Goal: Answer question/provide support

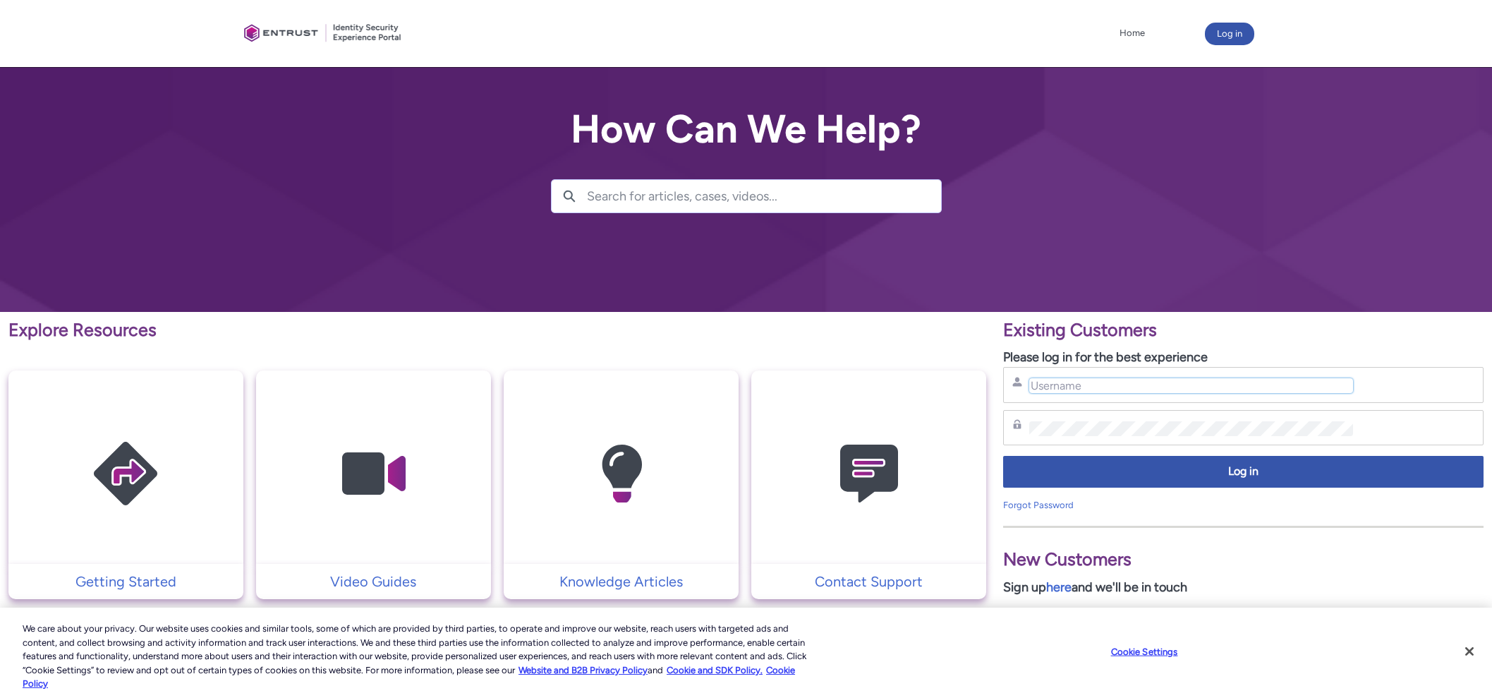
type input "[PERSON_NAME][EMAIL_ADDRESS][PERSON_NAME][DOMAIN_NAME]"
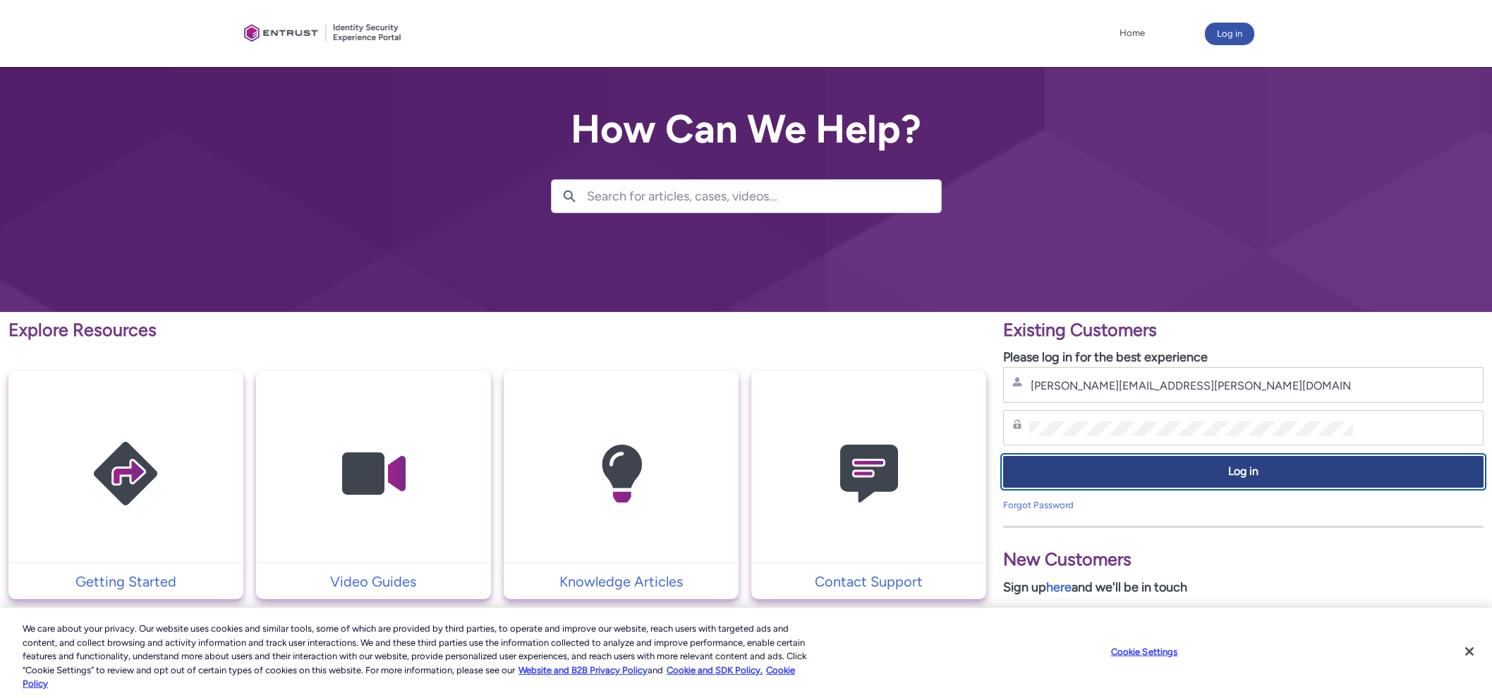
click at [1195, 476] on span "Log in" at bounding box center [1243, 471] width 462 height 16
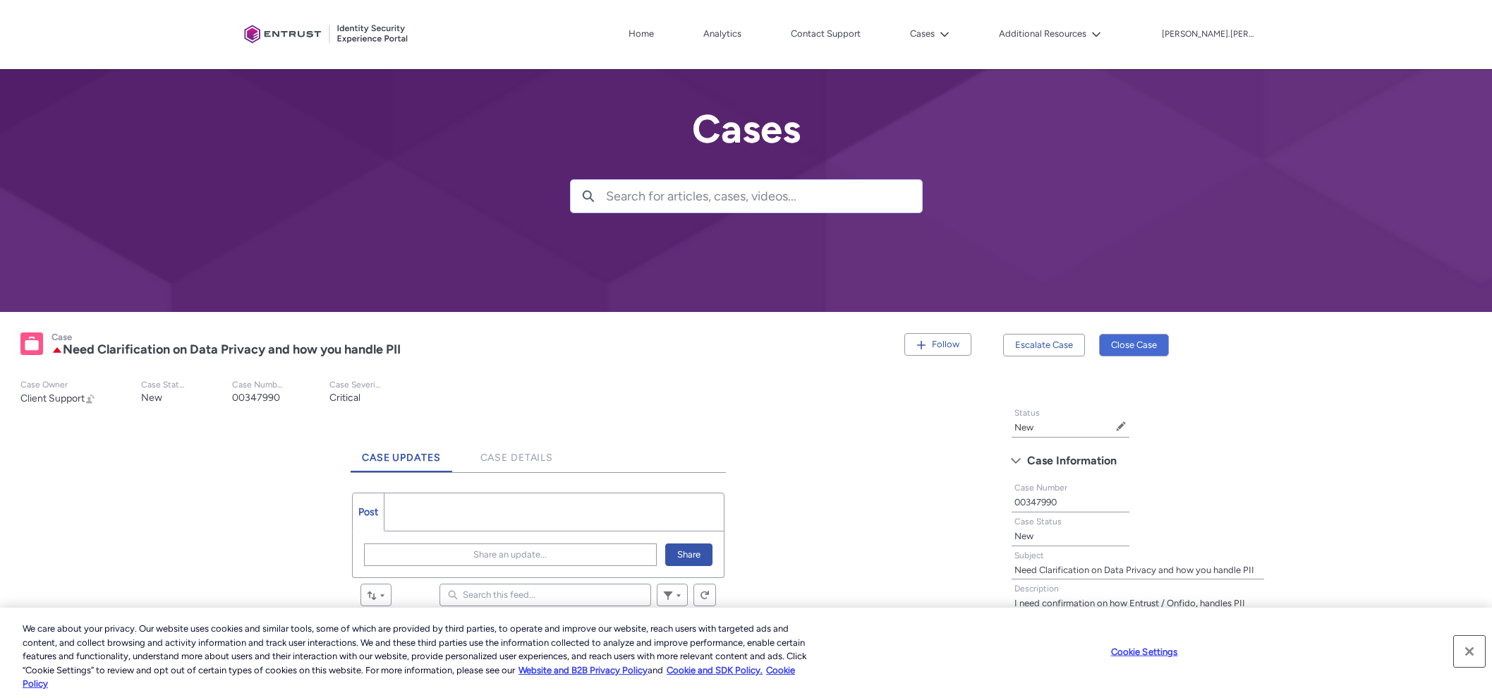
click at [1465, 647] on button "Close" at bounding box center [1469, 651] width 31 height 31
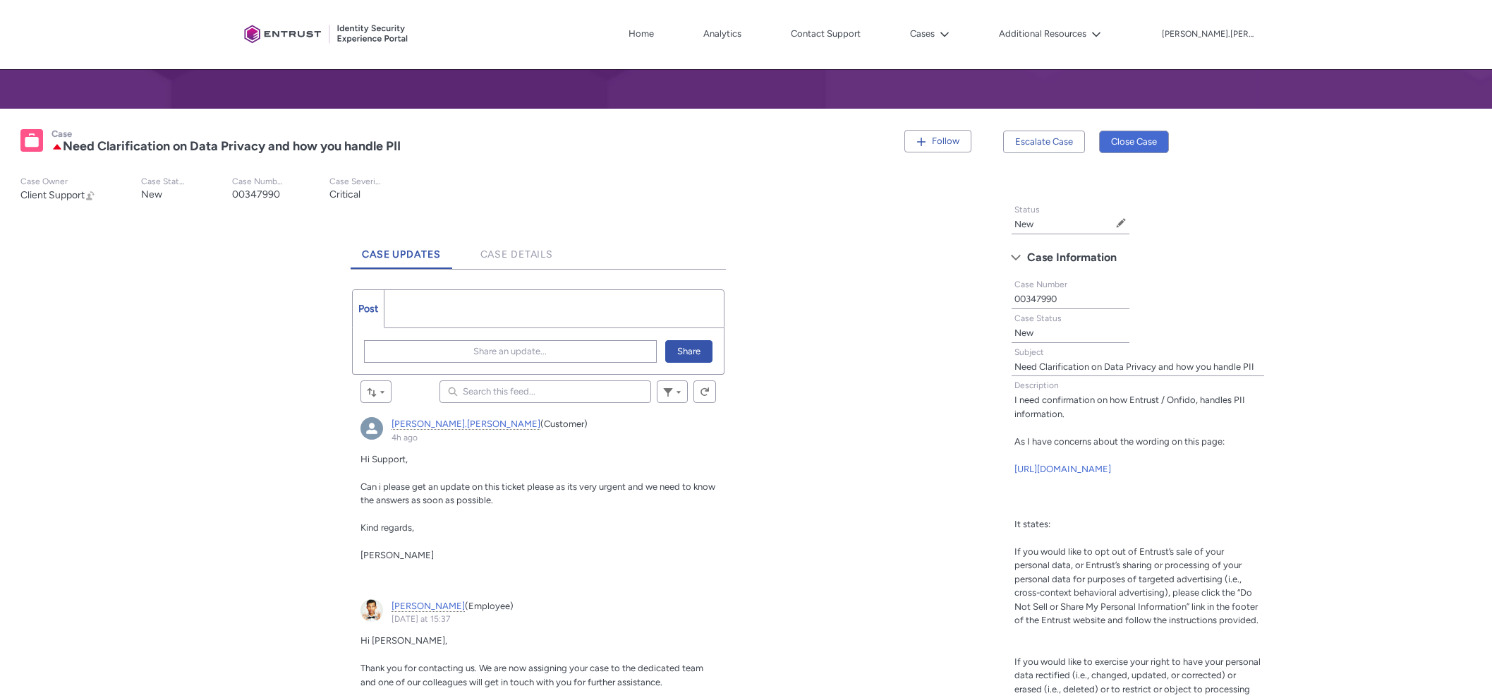
scroll to position [265, 0]
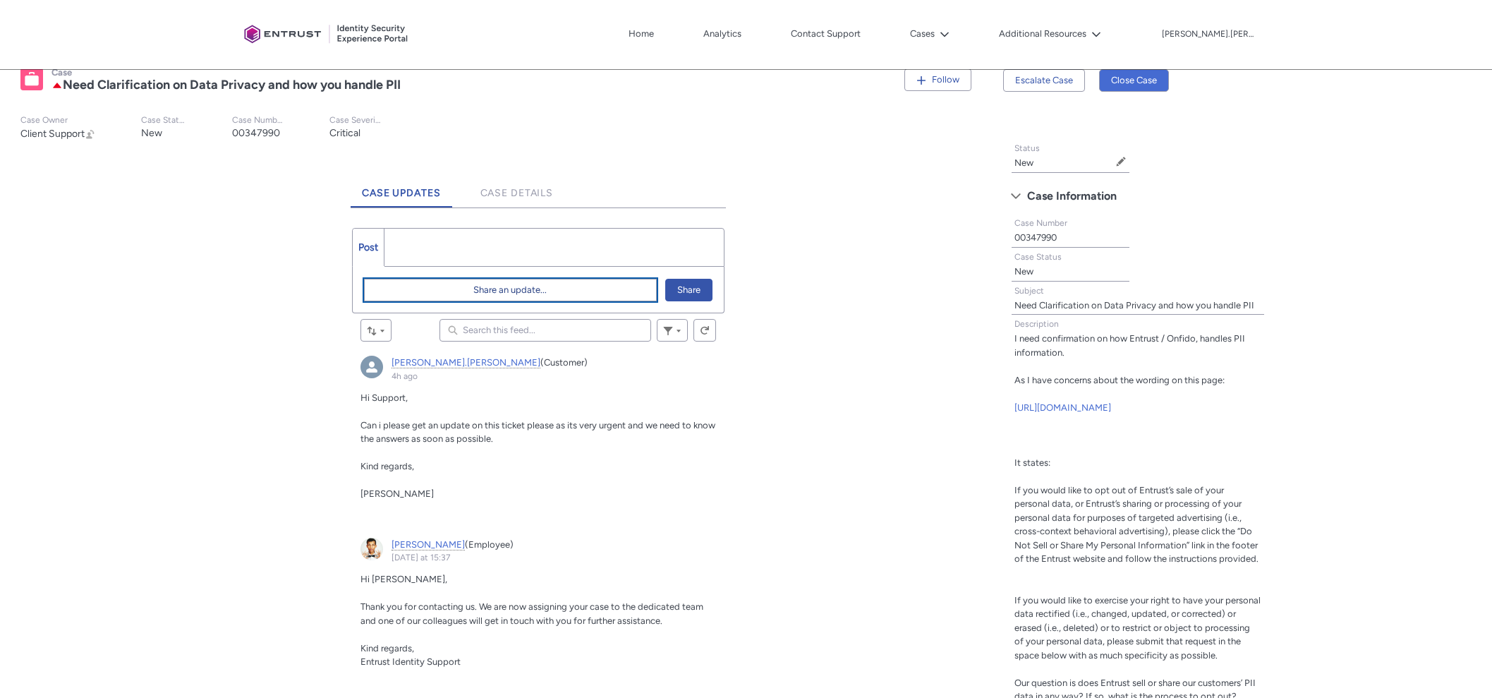
click at [501, 287] on span "Share an update..." at bounding box center [509, 289] width 73 height 21
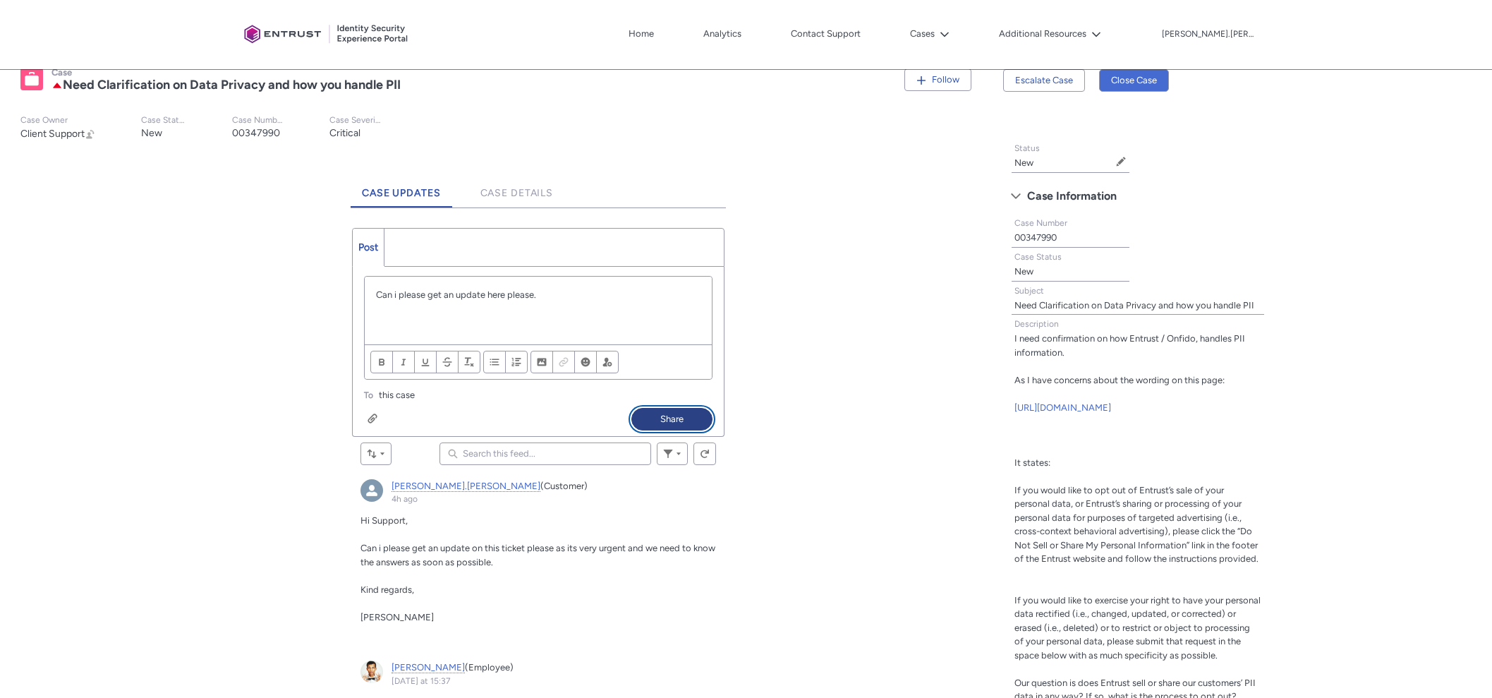
click at [665, 414] on button "Share" at bounding box center [671, 419] width 81 height 23
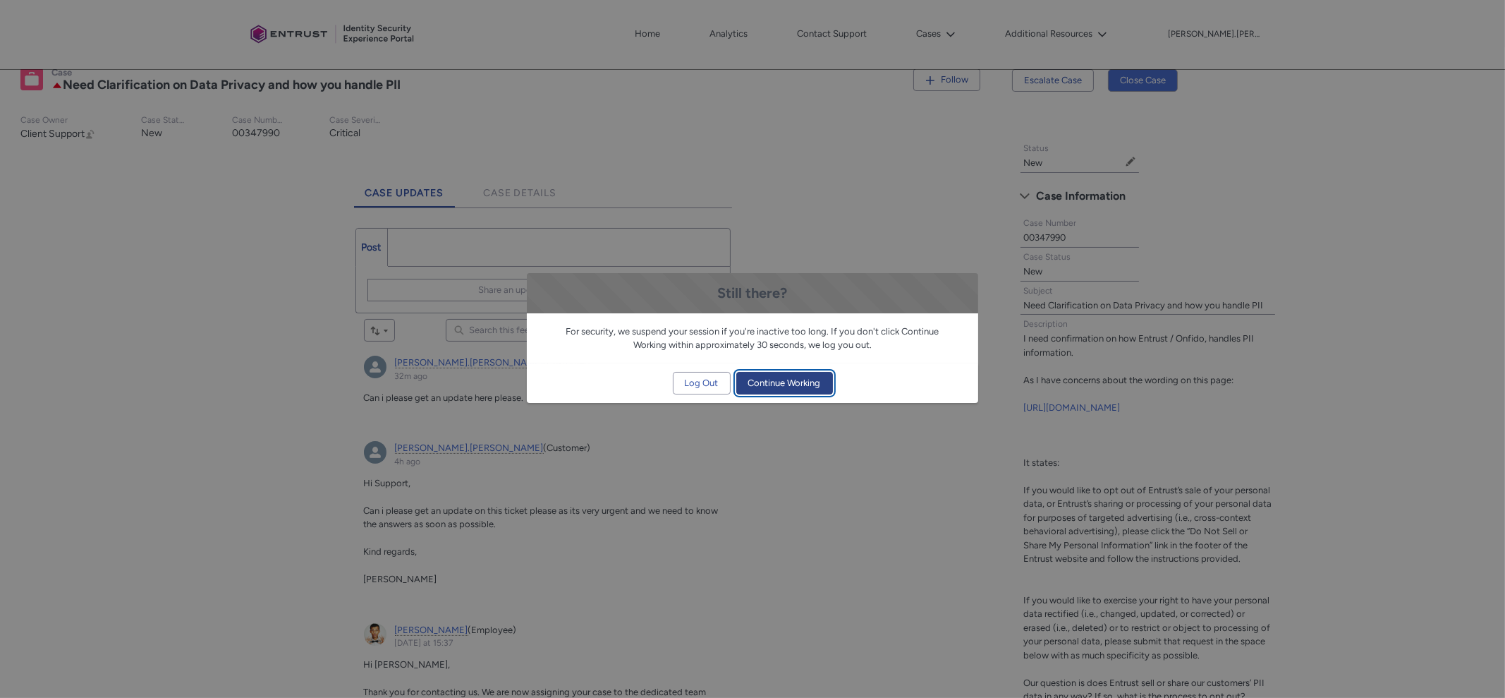
click at [771, 379] on span "Continue Working" at bounding box center [784, 382] width 73 height 21
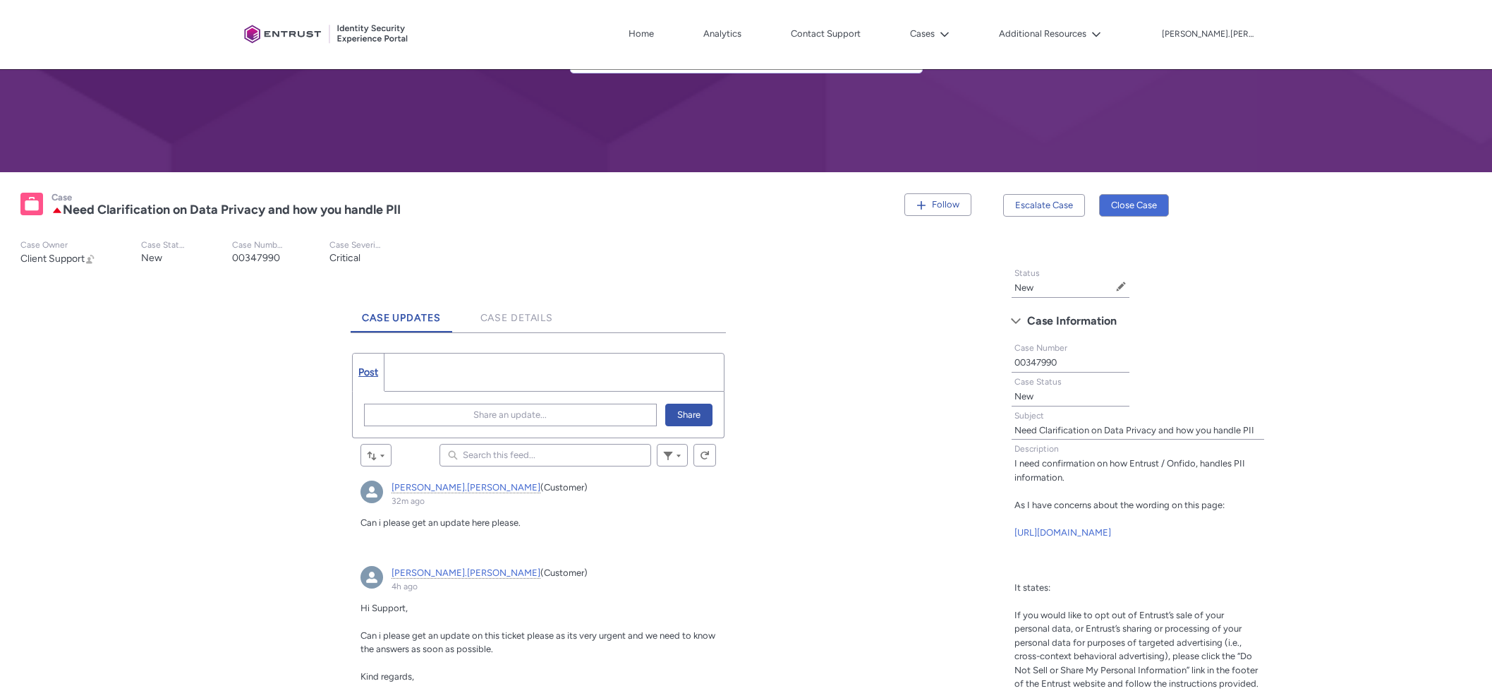
scroll to position [0, 0]
